Goal: Browse casually: Explore the website without a specific task or goal

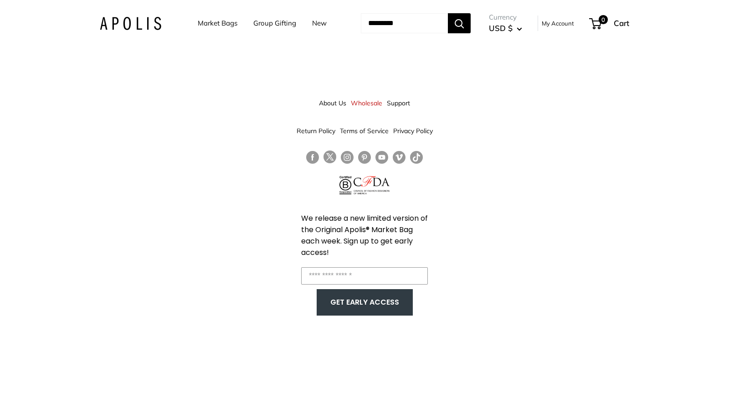
click at [327, 103] on link "About Us" at bounding box center [332, 103] width 27 height 16
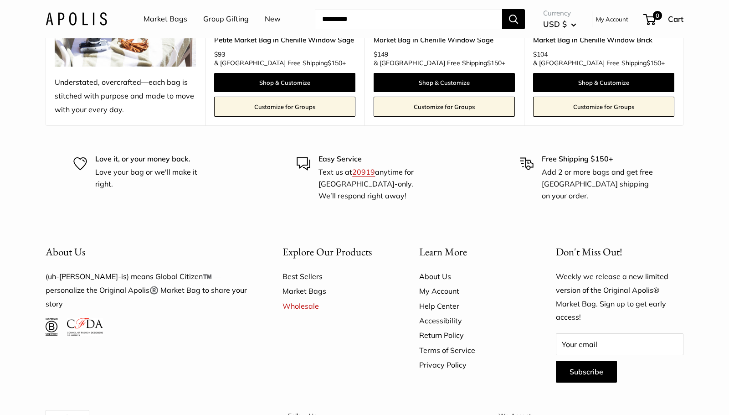
scroll to position [2505, 0]
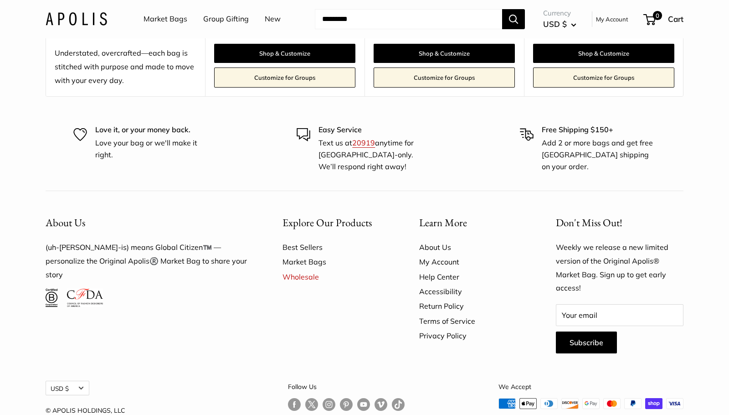
click at [323, 398] on link "Follow us on Instagram" at bounding box center [329, 404] width 13 height 13
click at [165, 18] on link "Market Bags" at bounding box center [166, 19] width 44 height 14
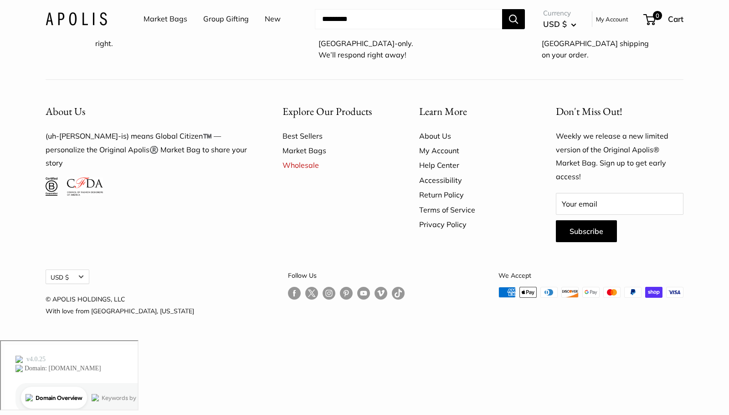
scroll to position [2675, 0]
click at [170, 16] on link "Market Bags" at bounding box center [166, 19] width 44 height 14
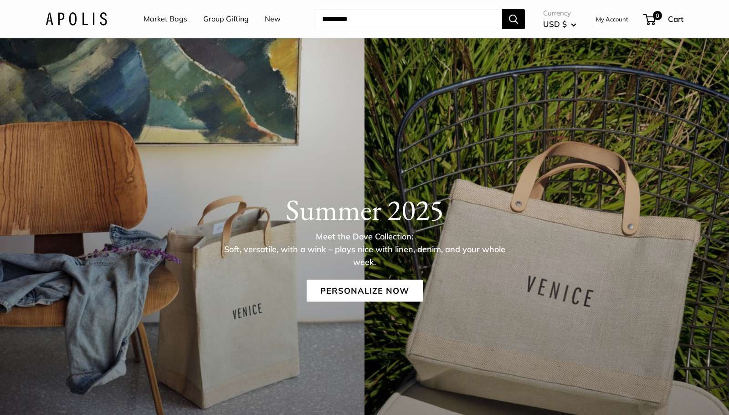
click at [79, 19] on img at bounding box center [77, 18] width 62 height 13
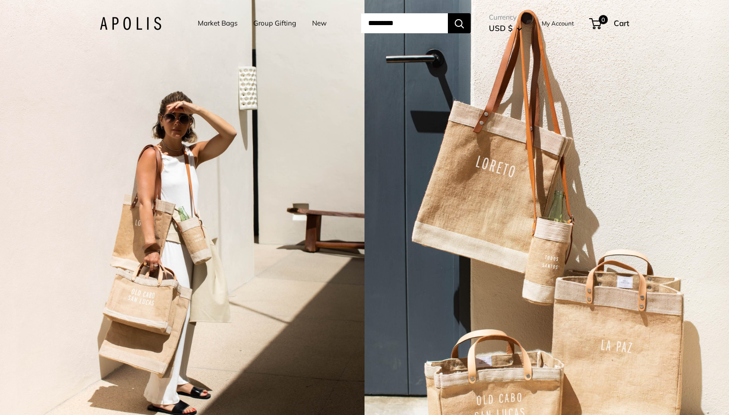
click at [317, 21] on link "New" at bounding box center [319, 23] width 15 height 13
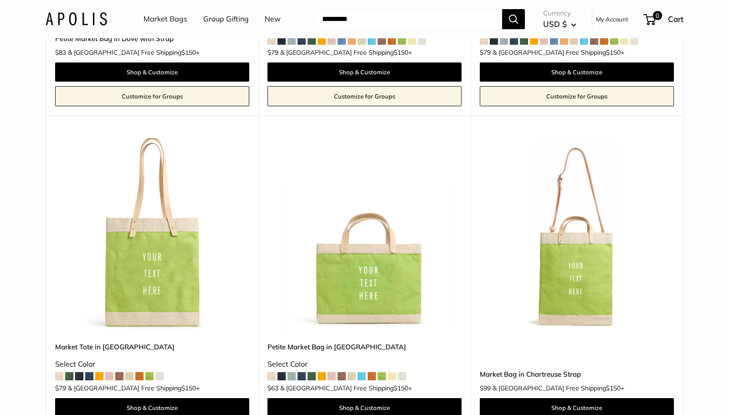
scroll to position [686, 0]
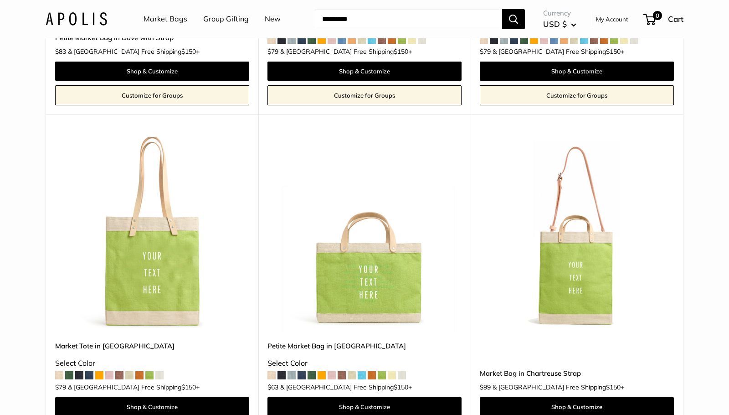
click at [0, 0] on img at bounding box center [0, 0] width 0 height 0
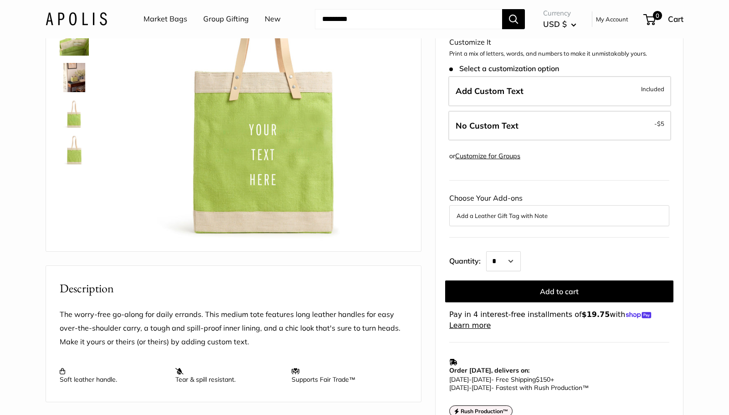
scroll to position [124, 0]
